Goal: Information Seeking & Learning: Learn about a topic

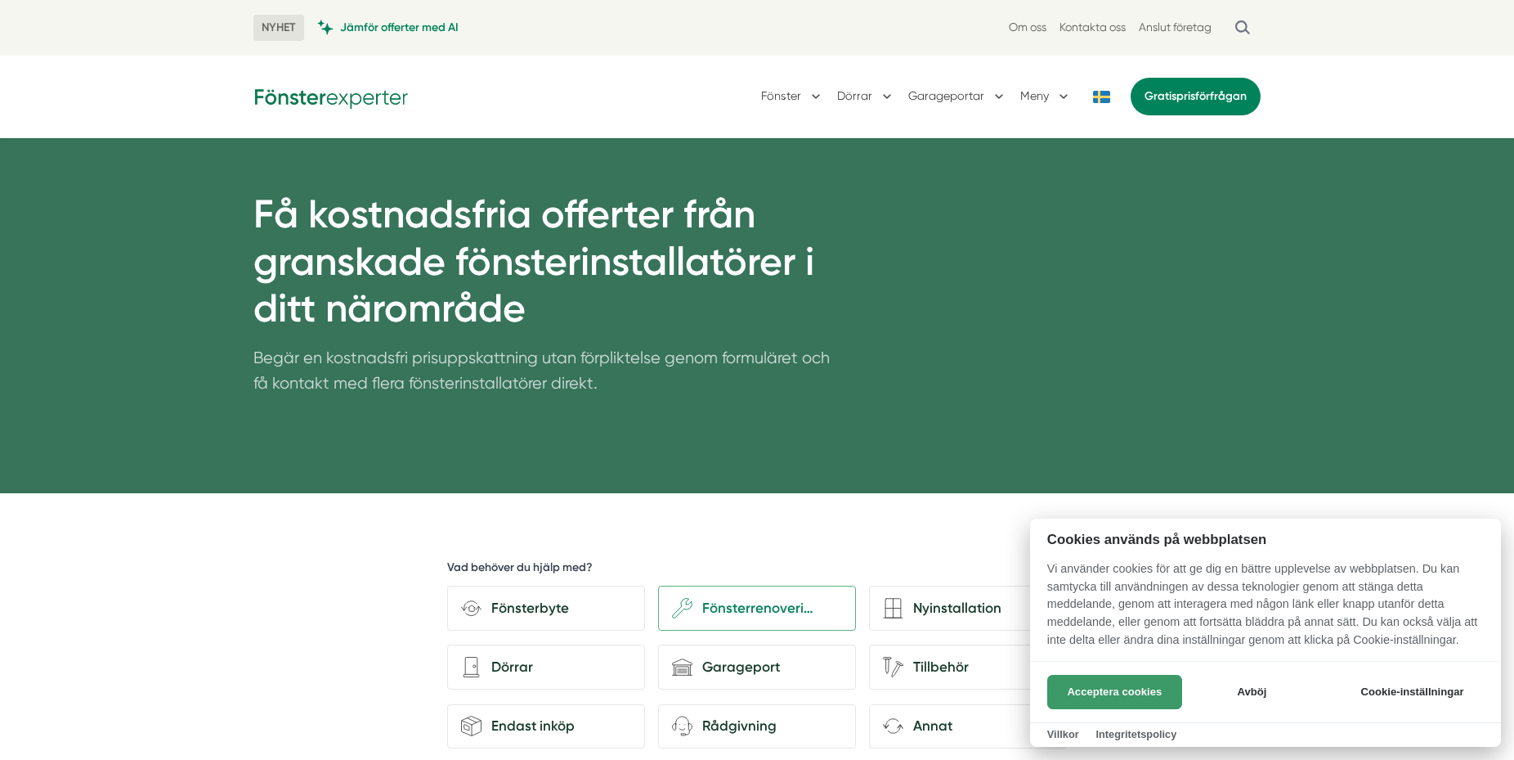
click at [1144, 698] on button "Acceptera cookies" at bounding box center [1114, 692] width 135 height 34
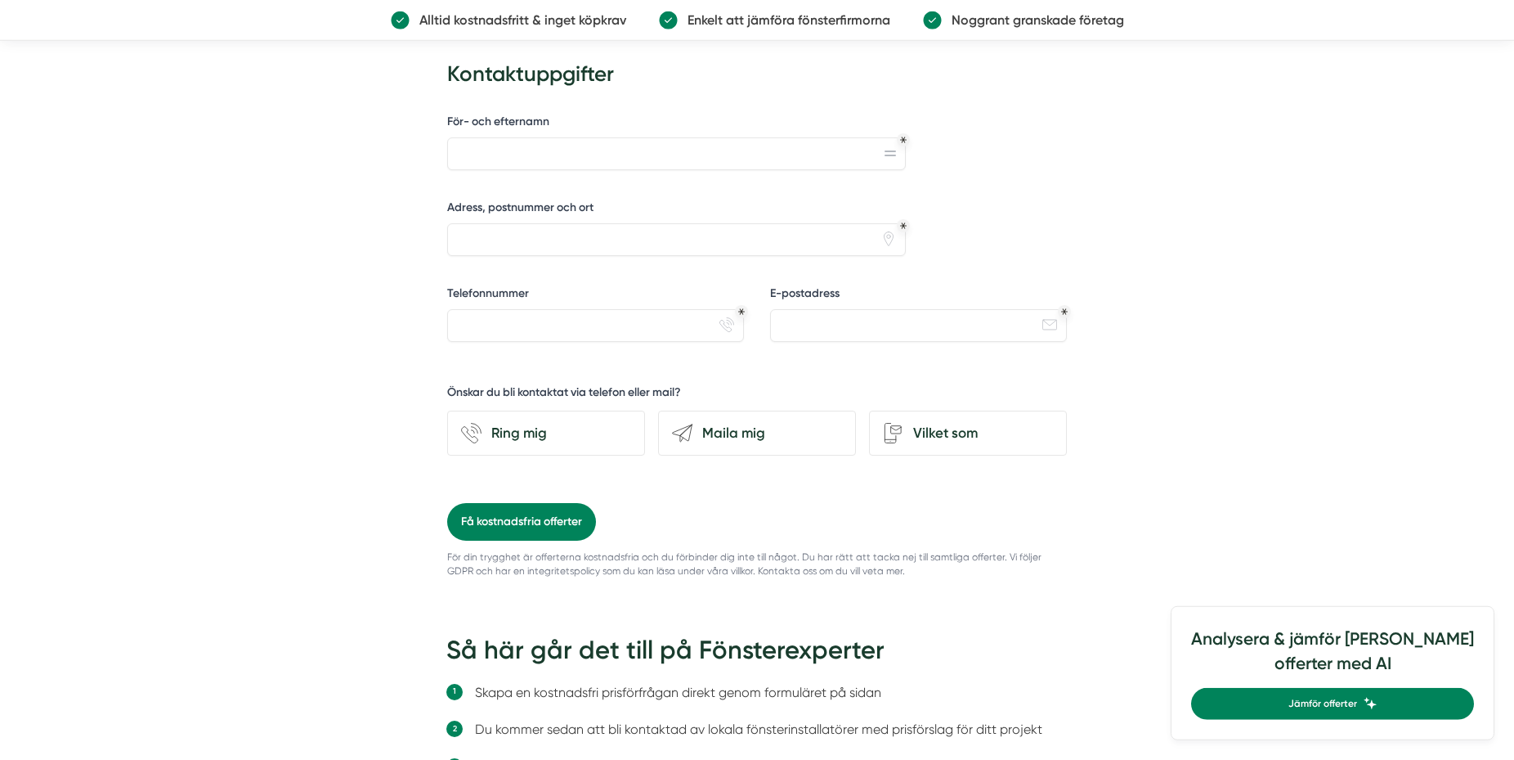
scroll to position [1187, 0]
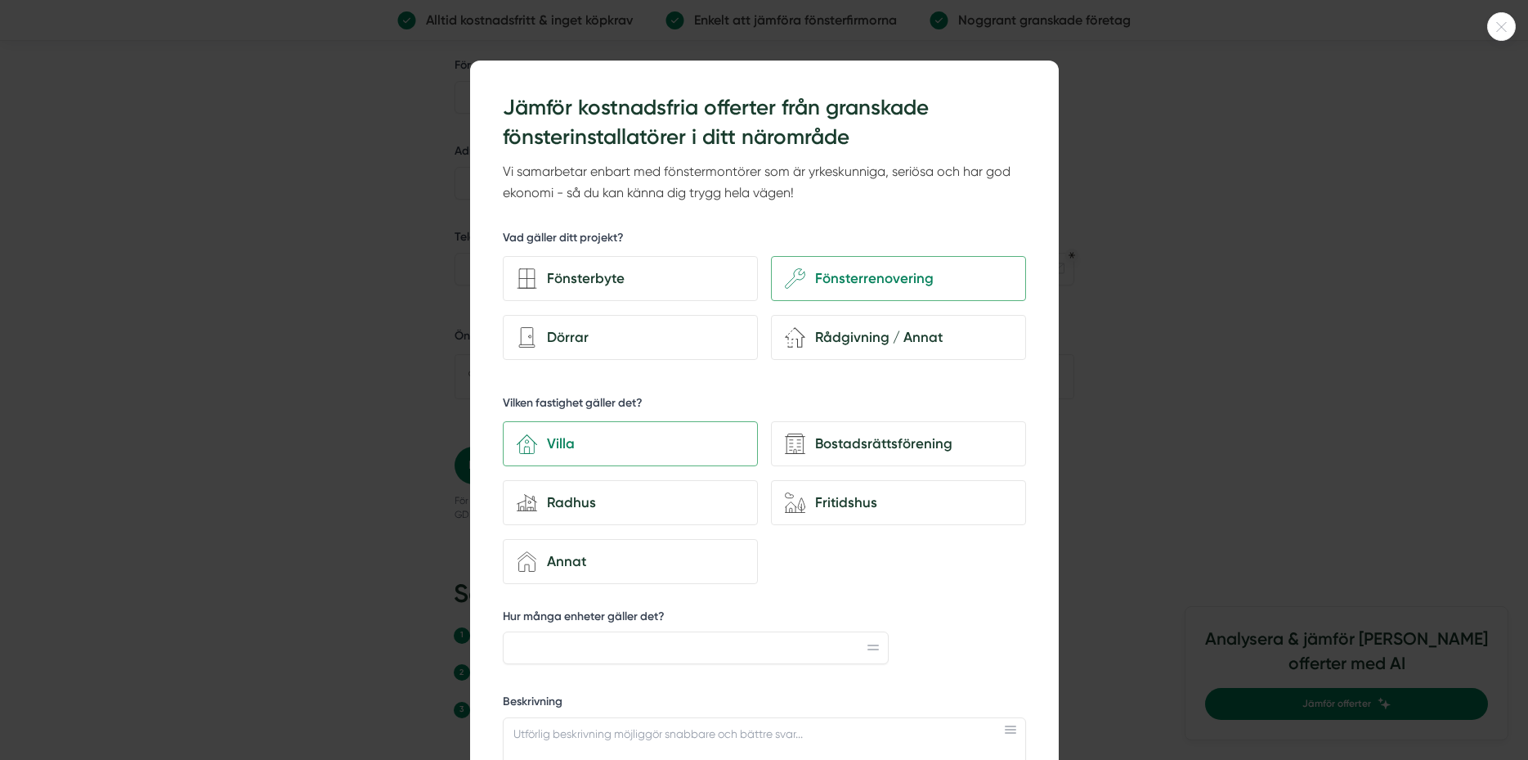
click at [1500, 22] on icon at bounding box center [1501, 27] width 27 height 10
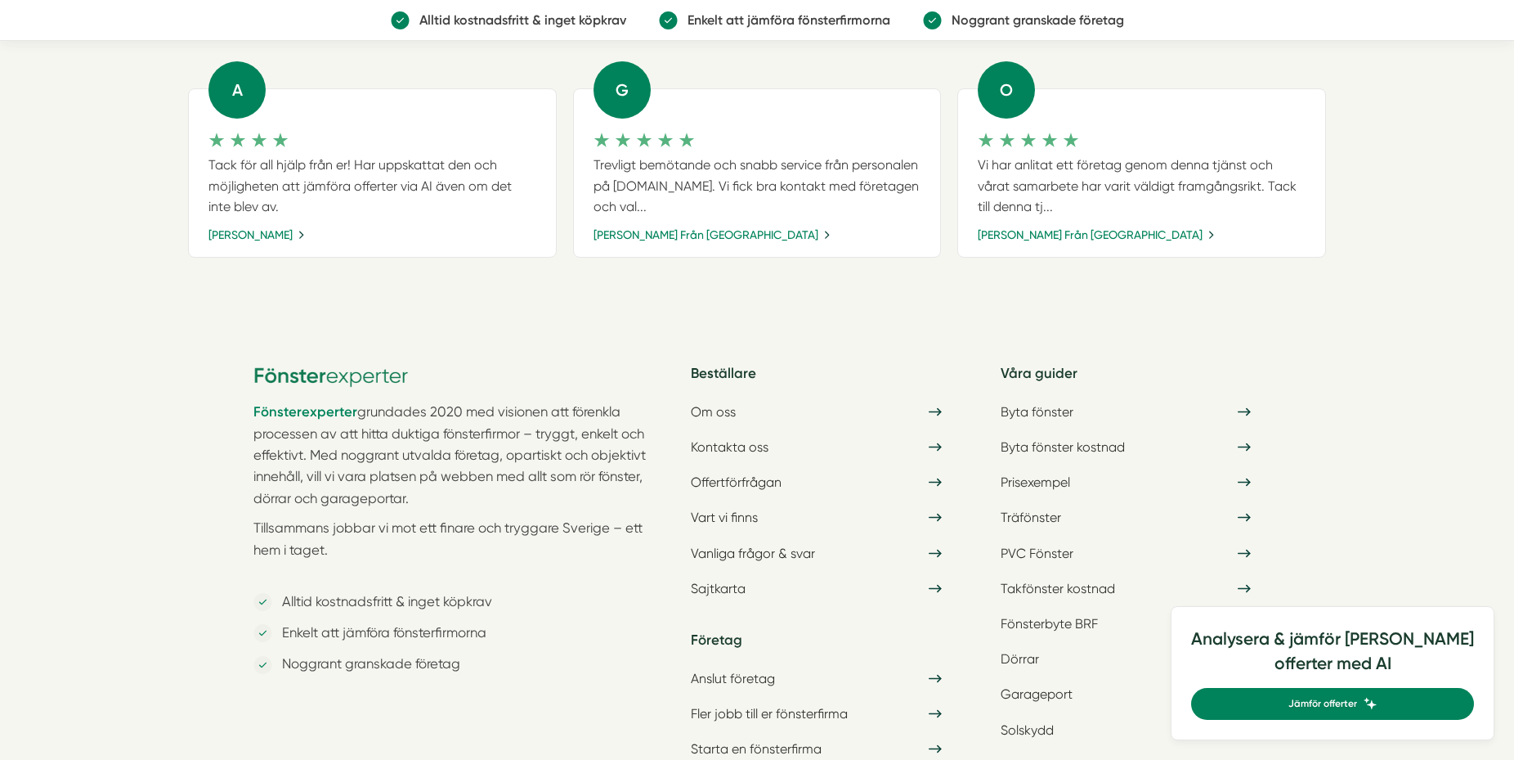
scroll to position [2187, 0]
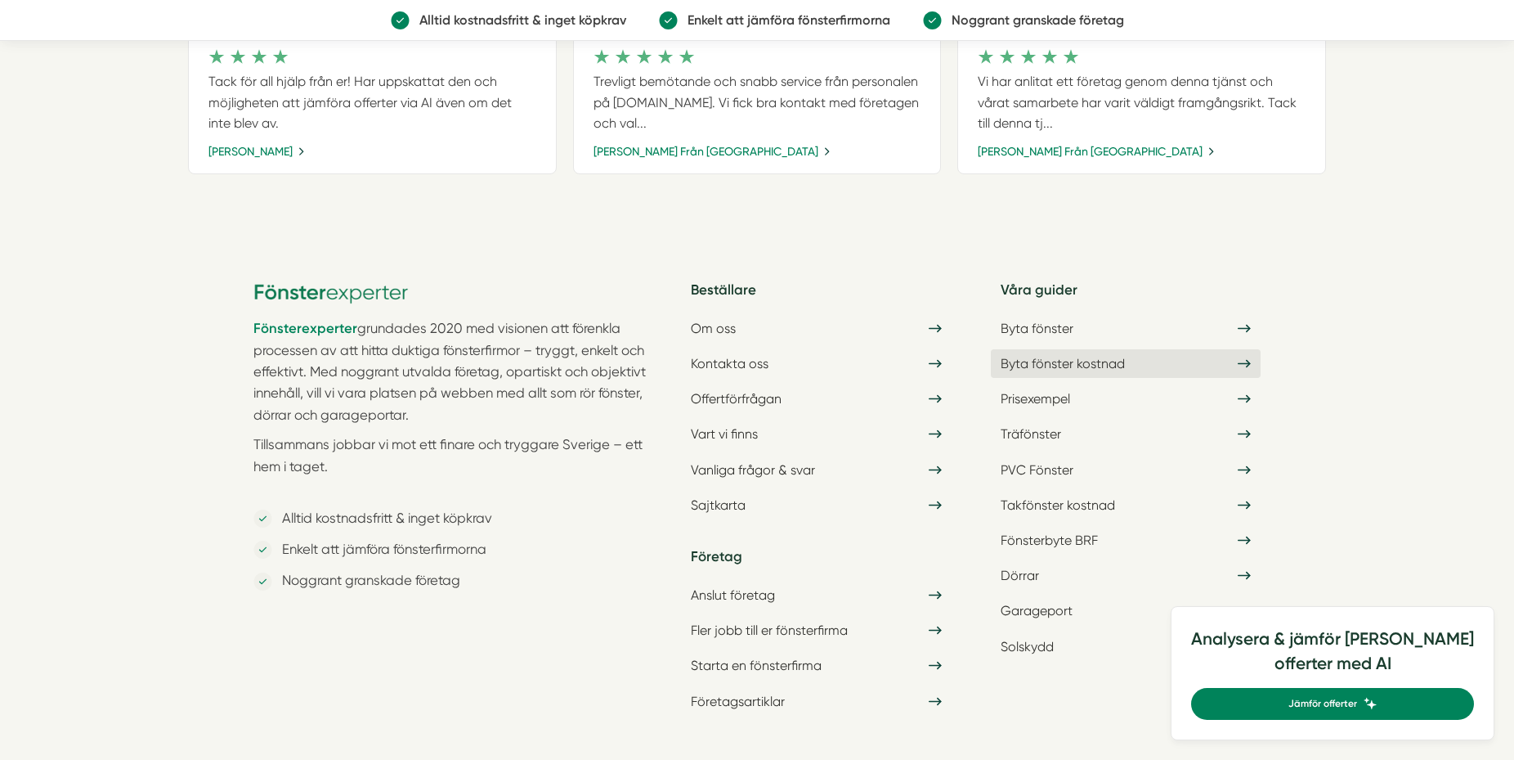
click at [1106, 360] on link "Byta fönster kostnad" at bounding box center [1126, 363] width 270 height 29
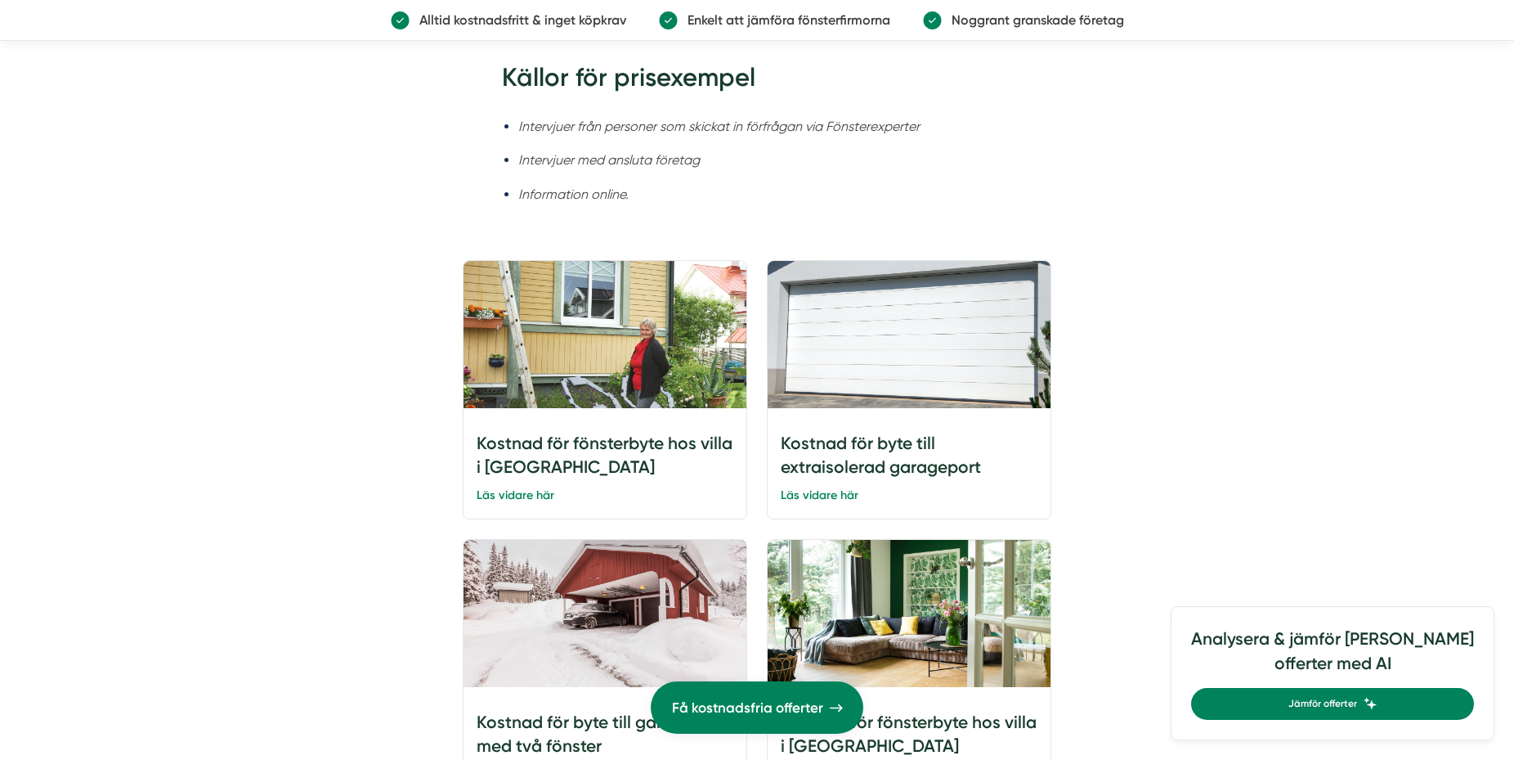
scroll to position [3920, 0]
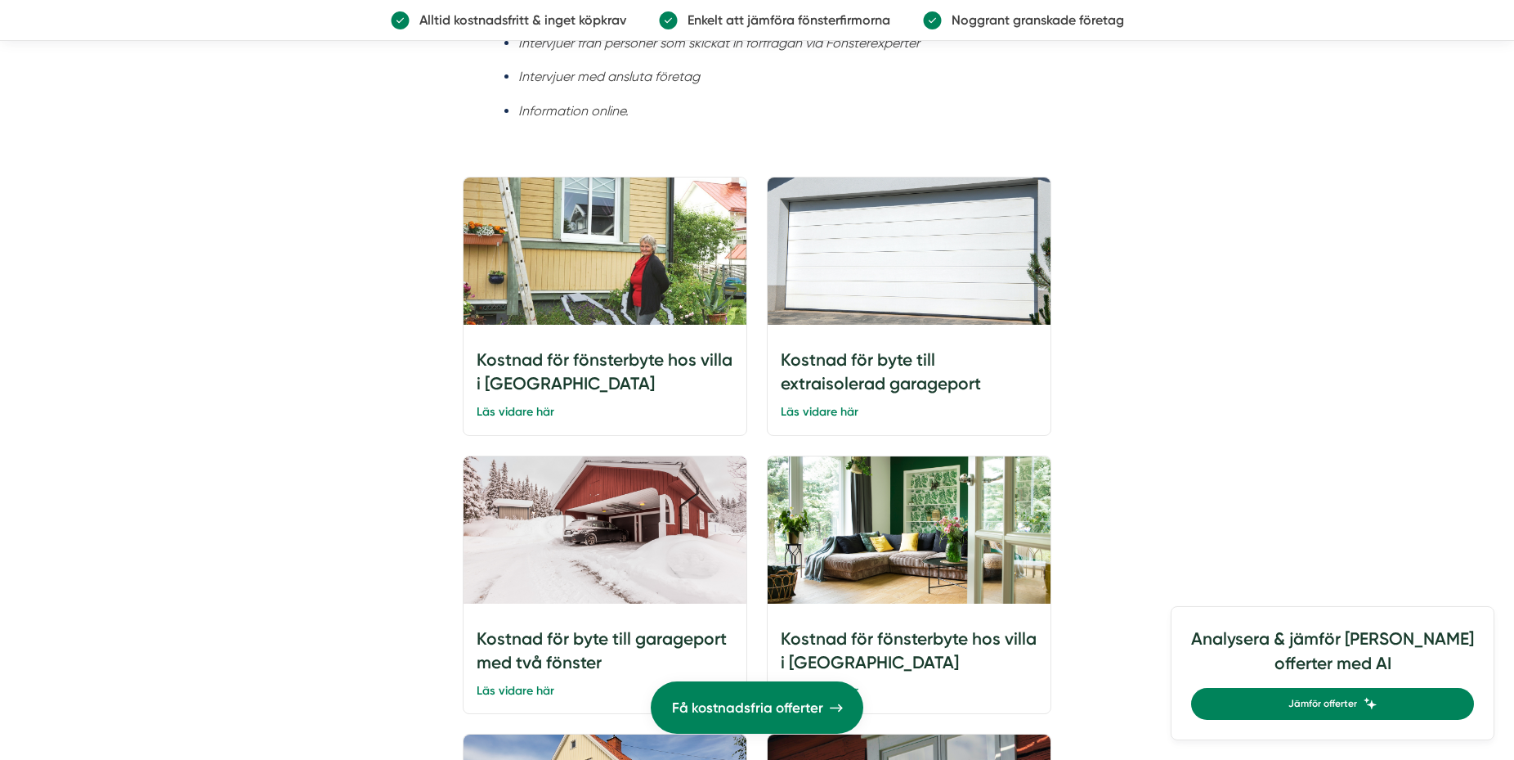
click at [501, 382] on h4 "Kostnad för fönsterbyte hos villa i Ludvika" at bounding box center [605, 374] width 257 height 53
click at [497, 415] on link "Läs vidare här" at bounding box center [516, 411] width 78 height 15
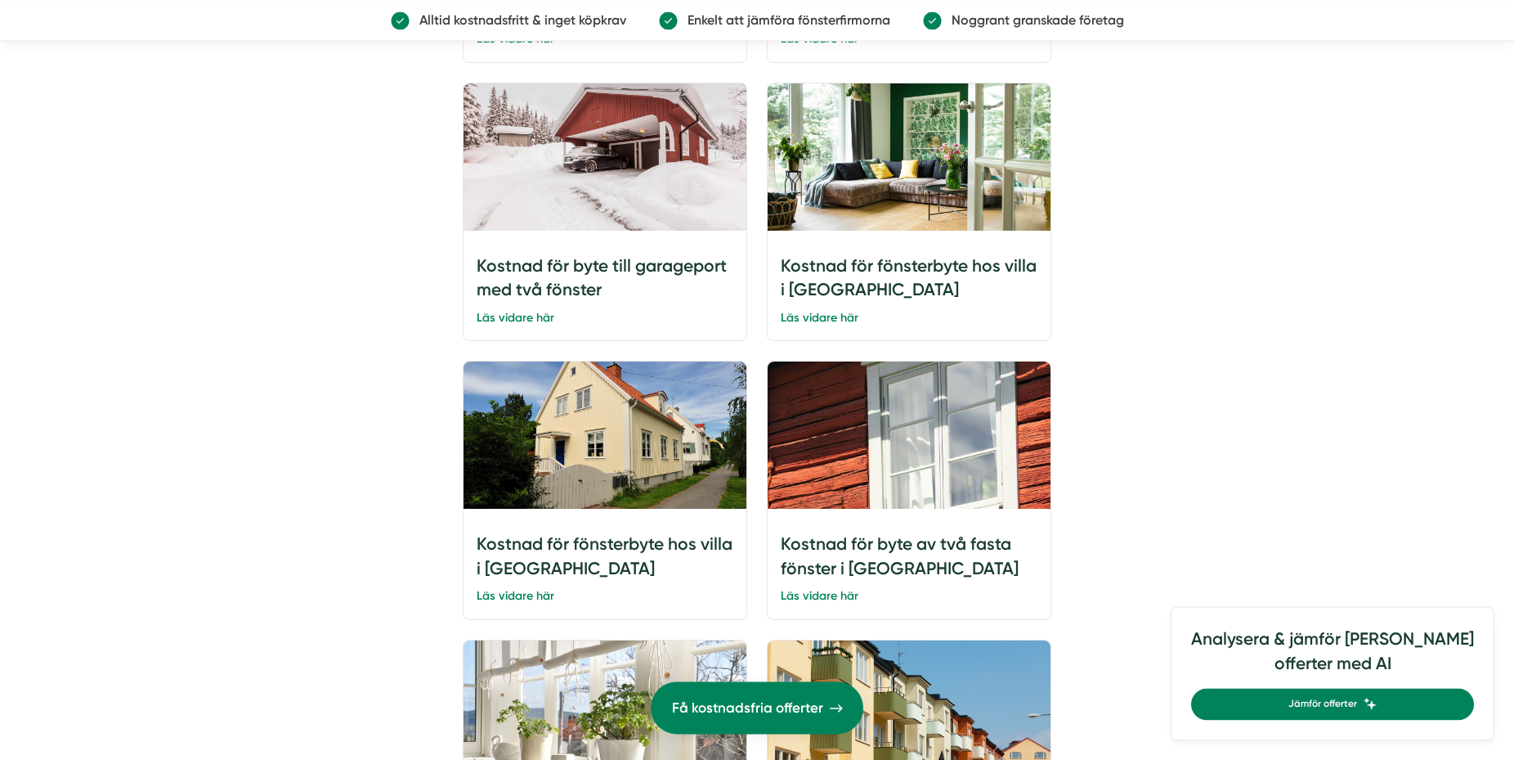
scroll to position [4337, 0]
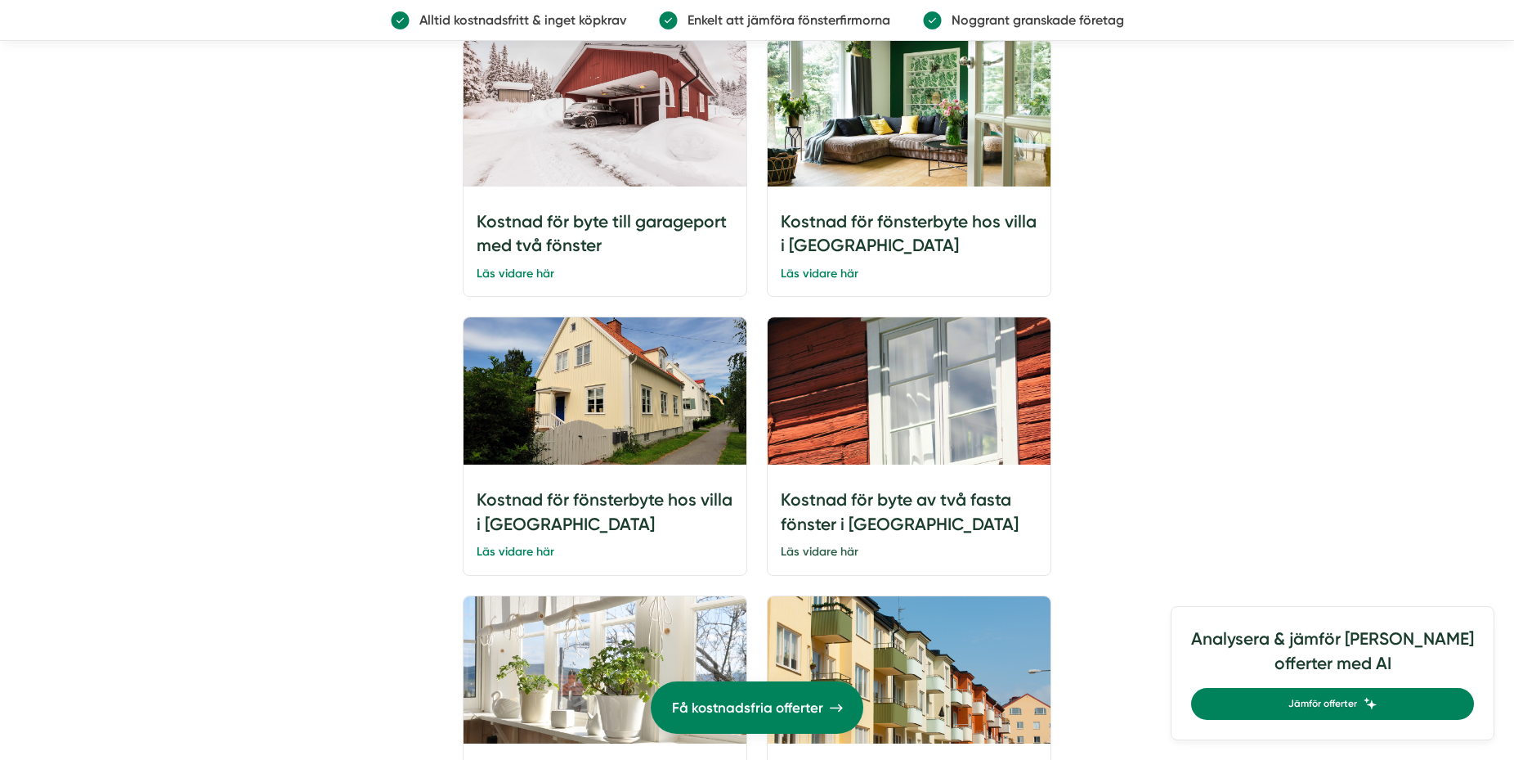
click at [823, 556] on link "Läs vidare här" at bounding box center [820, 551] width 78 height 15
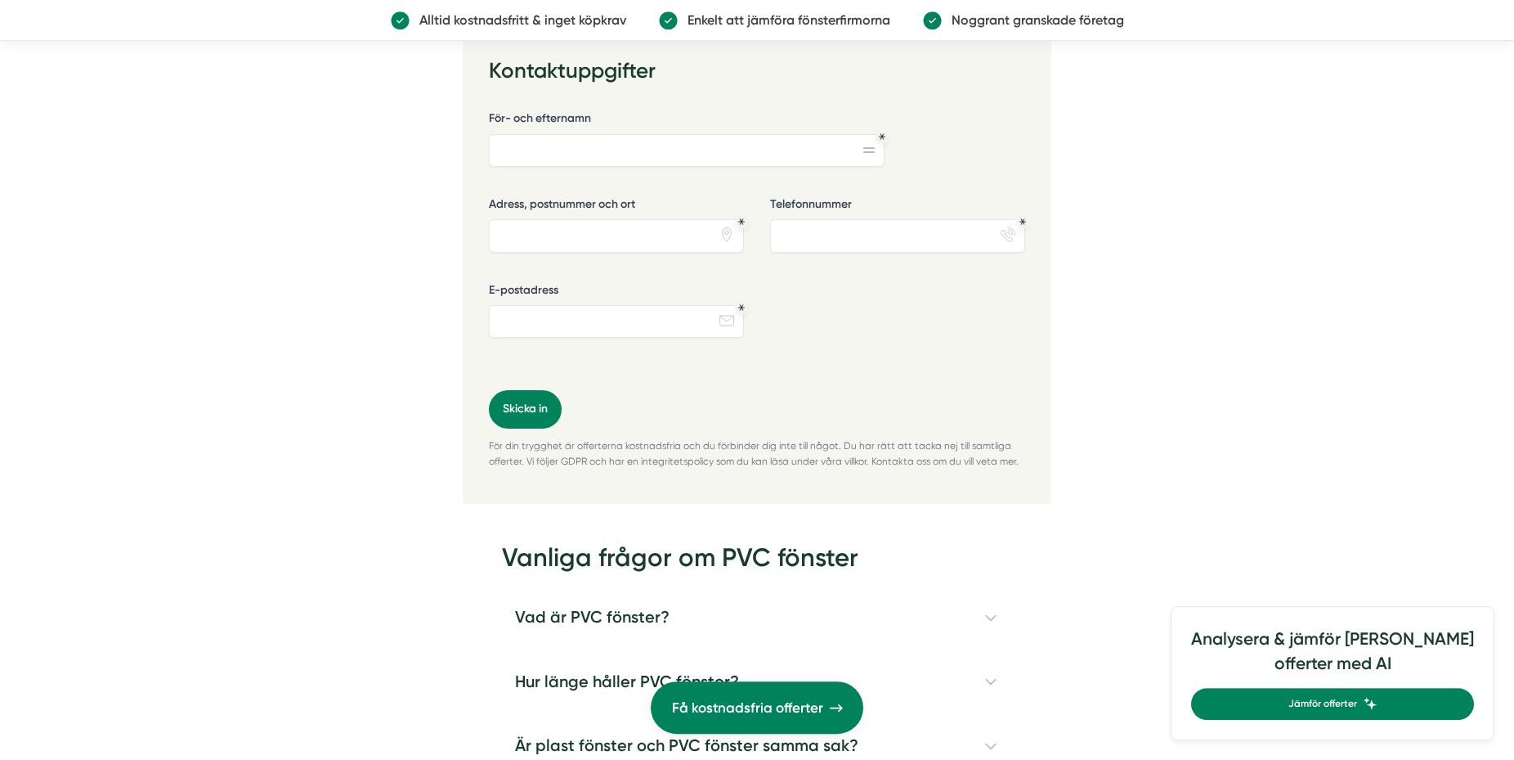
scroll to position [2836, 0]
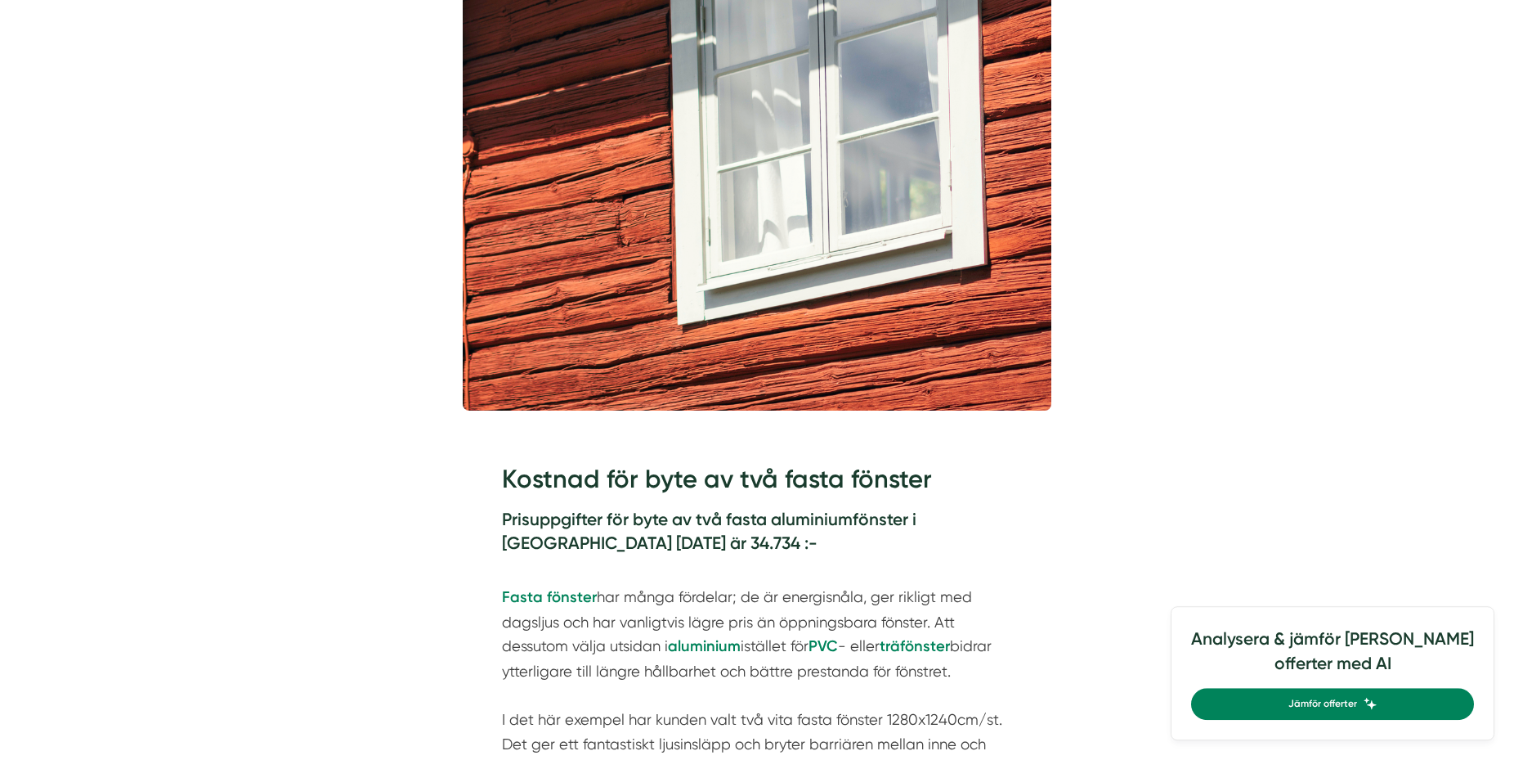
scroll to position [751, 0]
